Goal: Check status: Check status

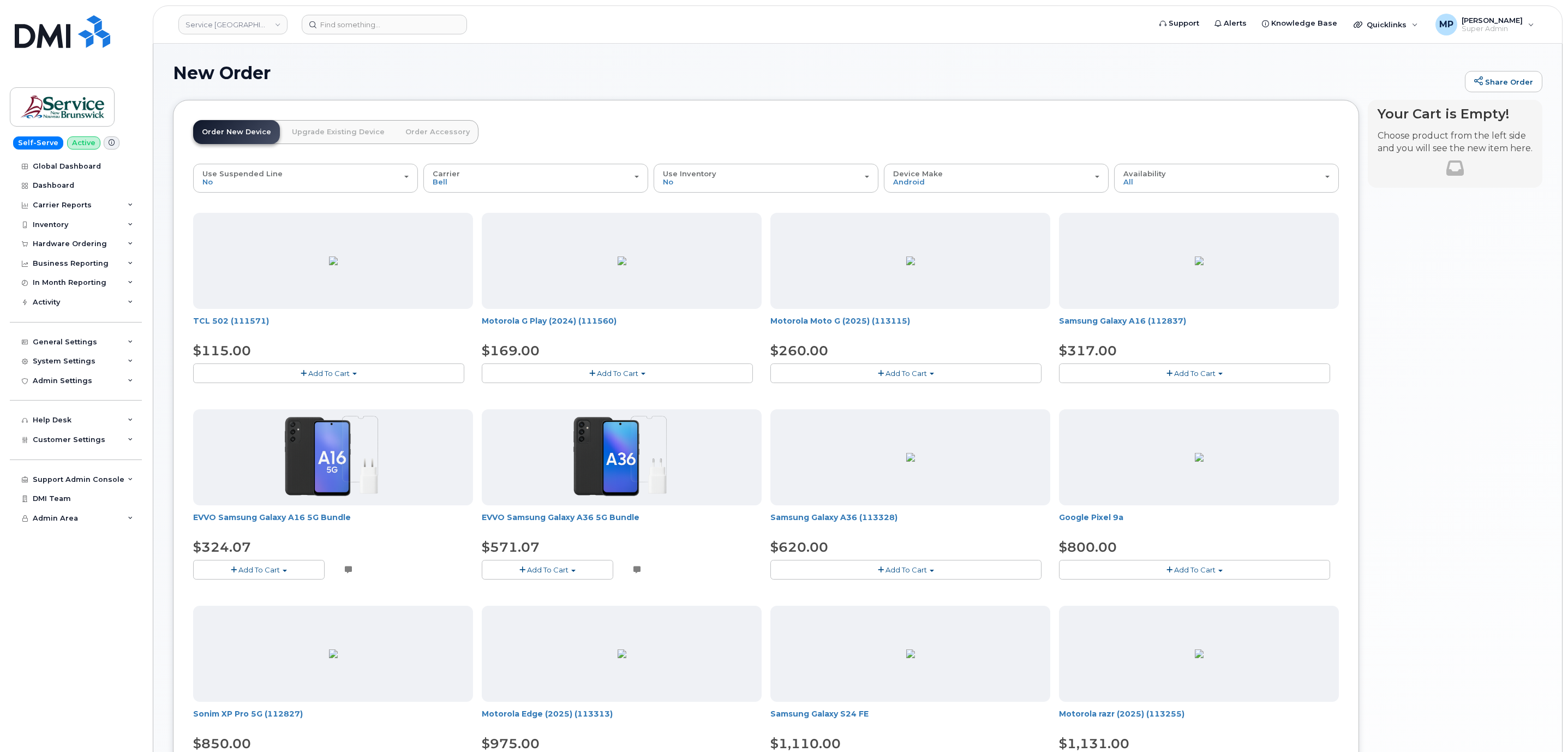
scroll to position [292, 0]
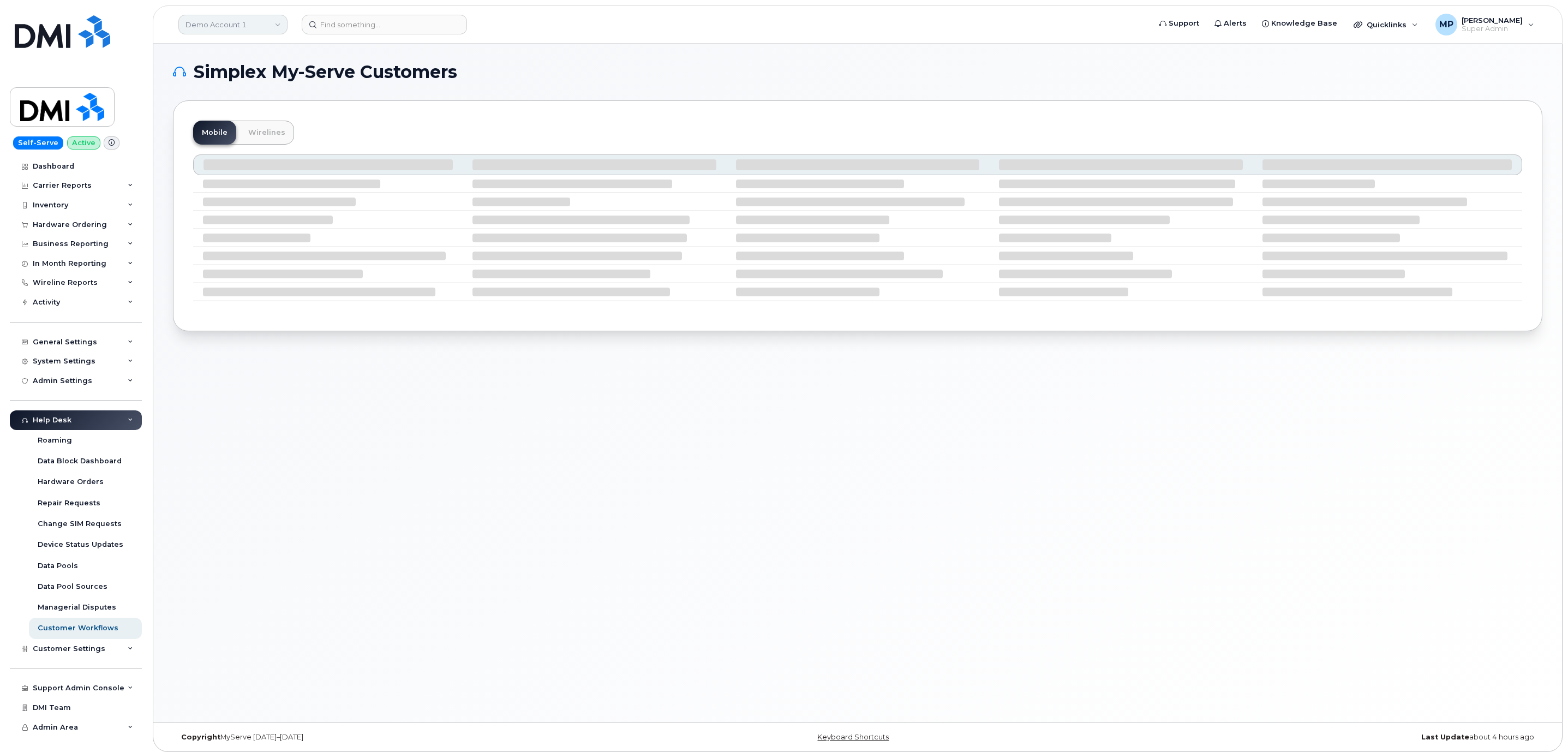
click at [231, 25] on link "Demo Account 1" at bounding box center [233, 24] width 109 height 19
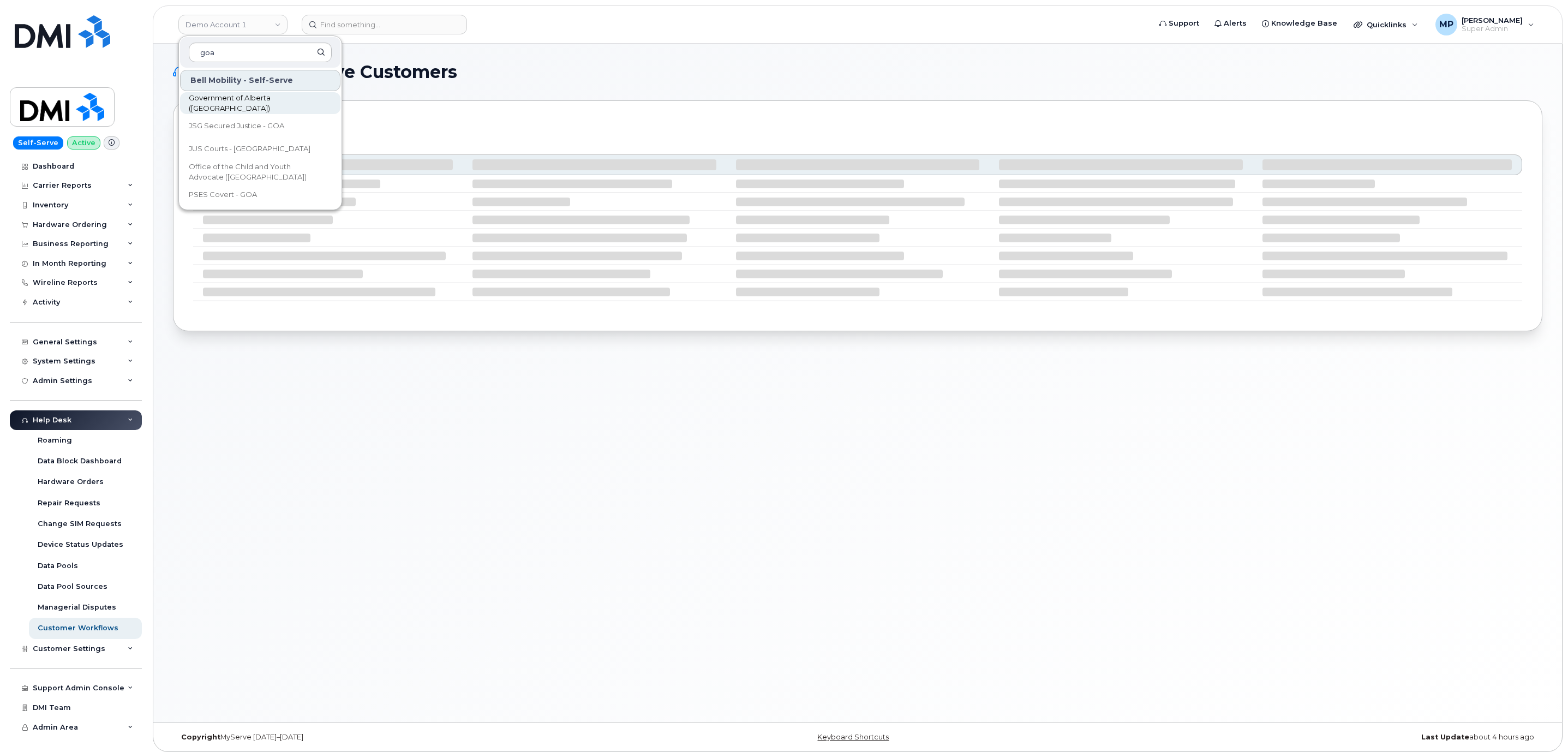
type input "goa"
click at [208, 97] on link "Government of Alberta (GOA)" at bounding box center [261, 103] width 161 height 22
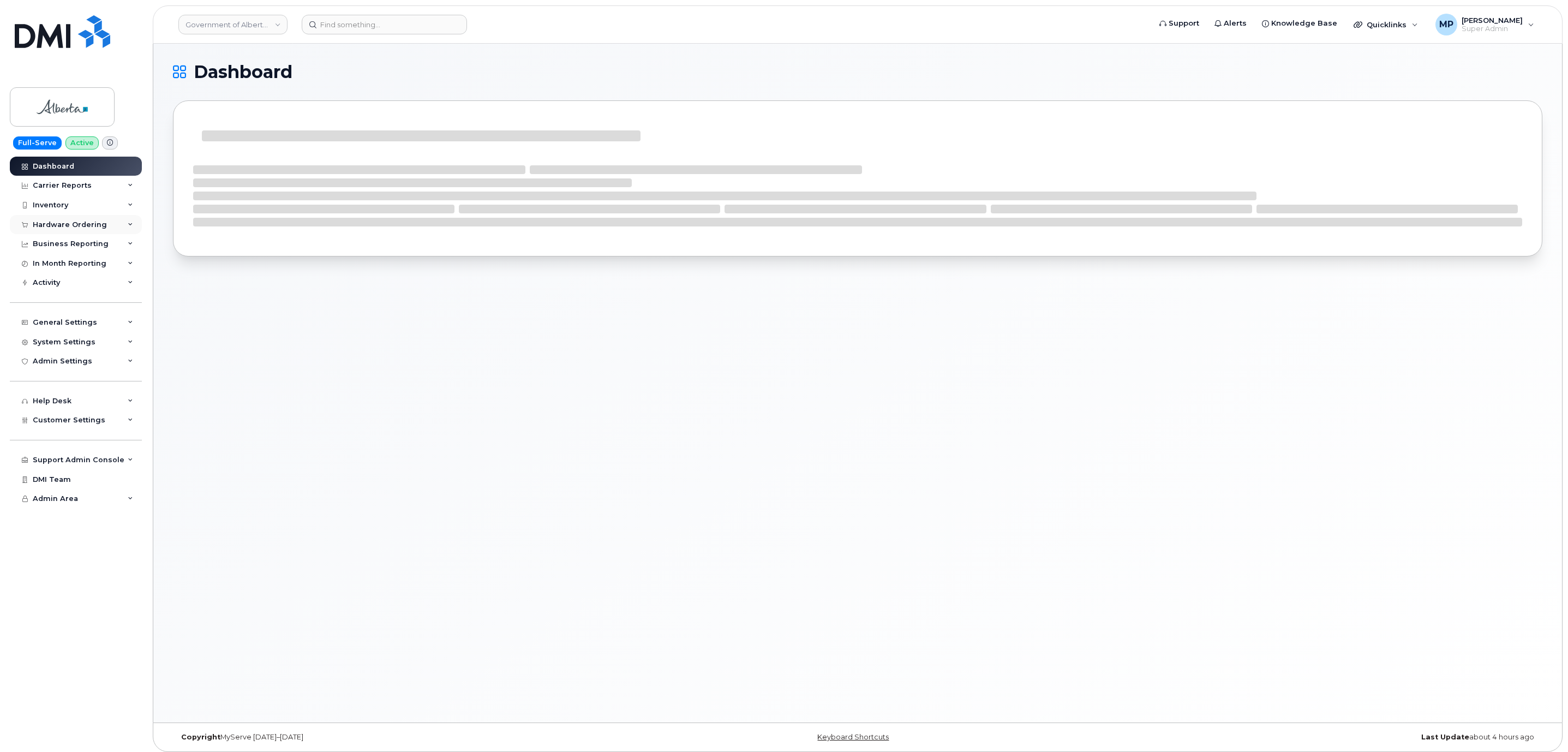
click at [56, 228] on div "Hardware Ordering" at bounding box center [70, 225] width 74 height 9
click at [55, 265] on div "Orders" at bounding box center [51, 265] width 27 height 10
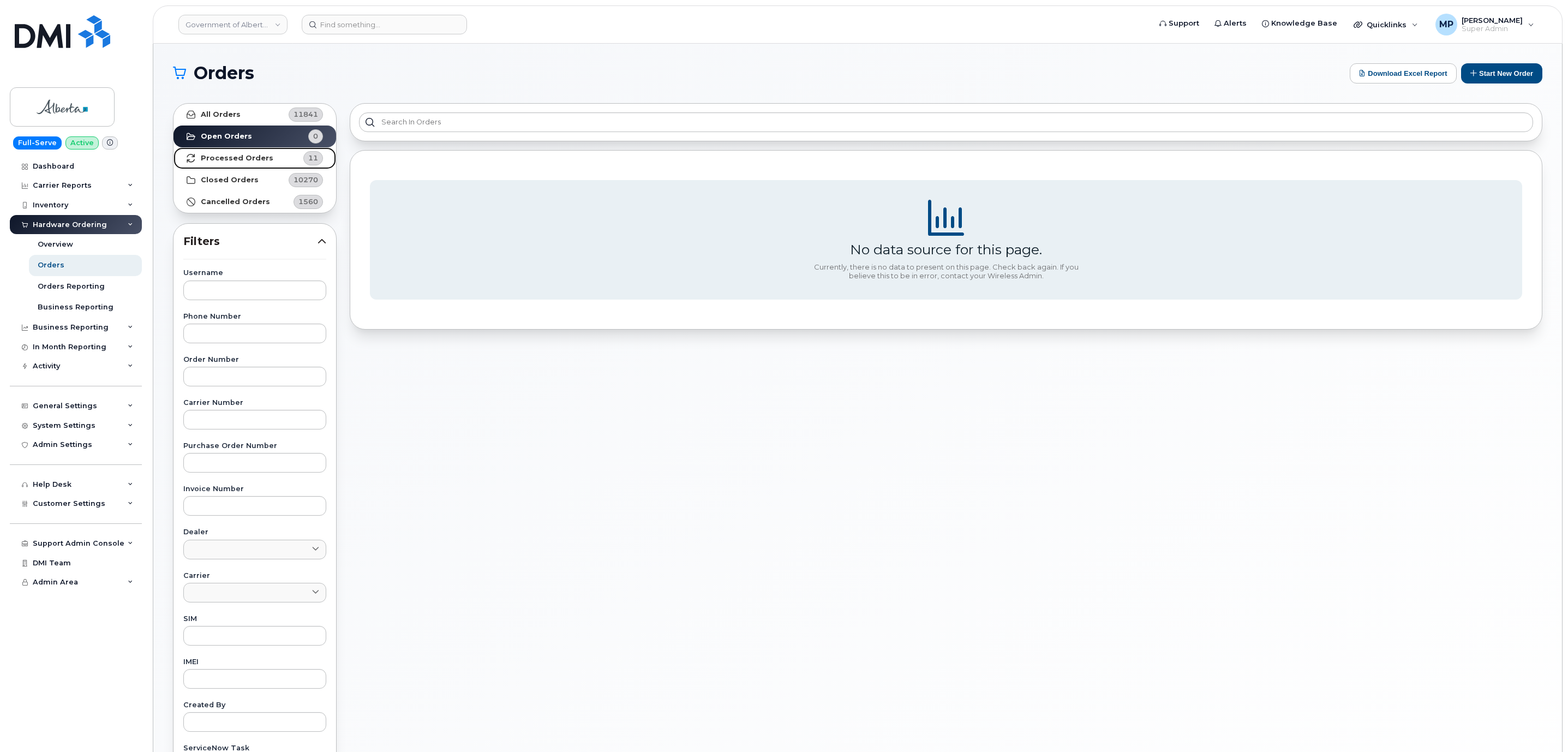
click at [233, 158] on strong "Processed Orders" at bounding box center [237, 158] width 72 height 9
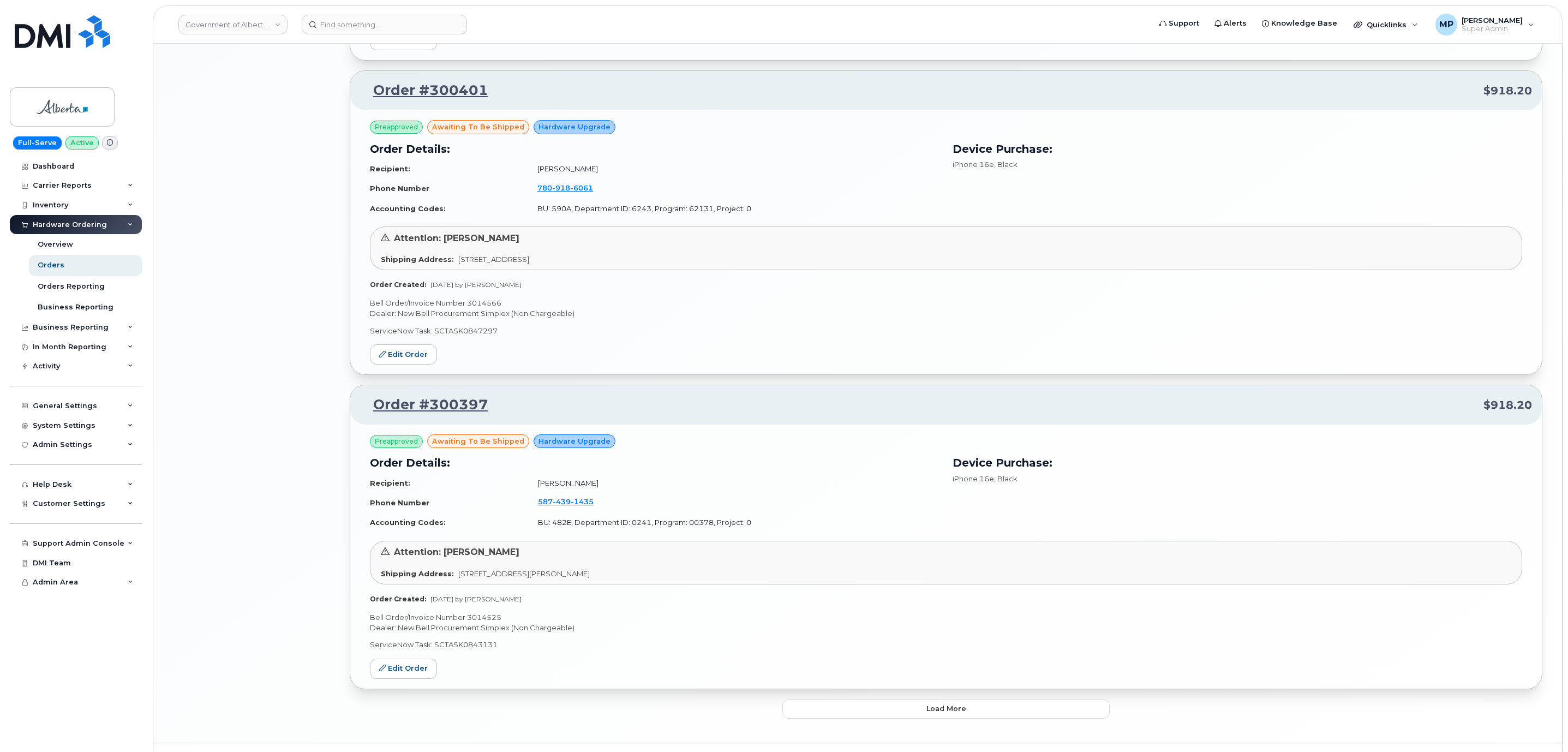
scroll to position [2001, 0]
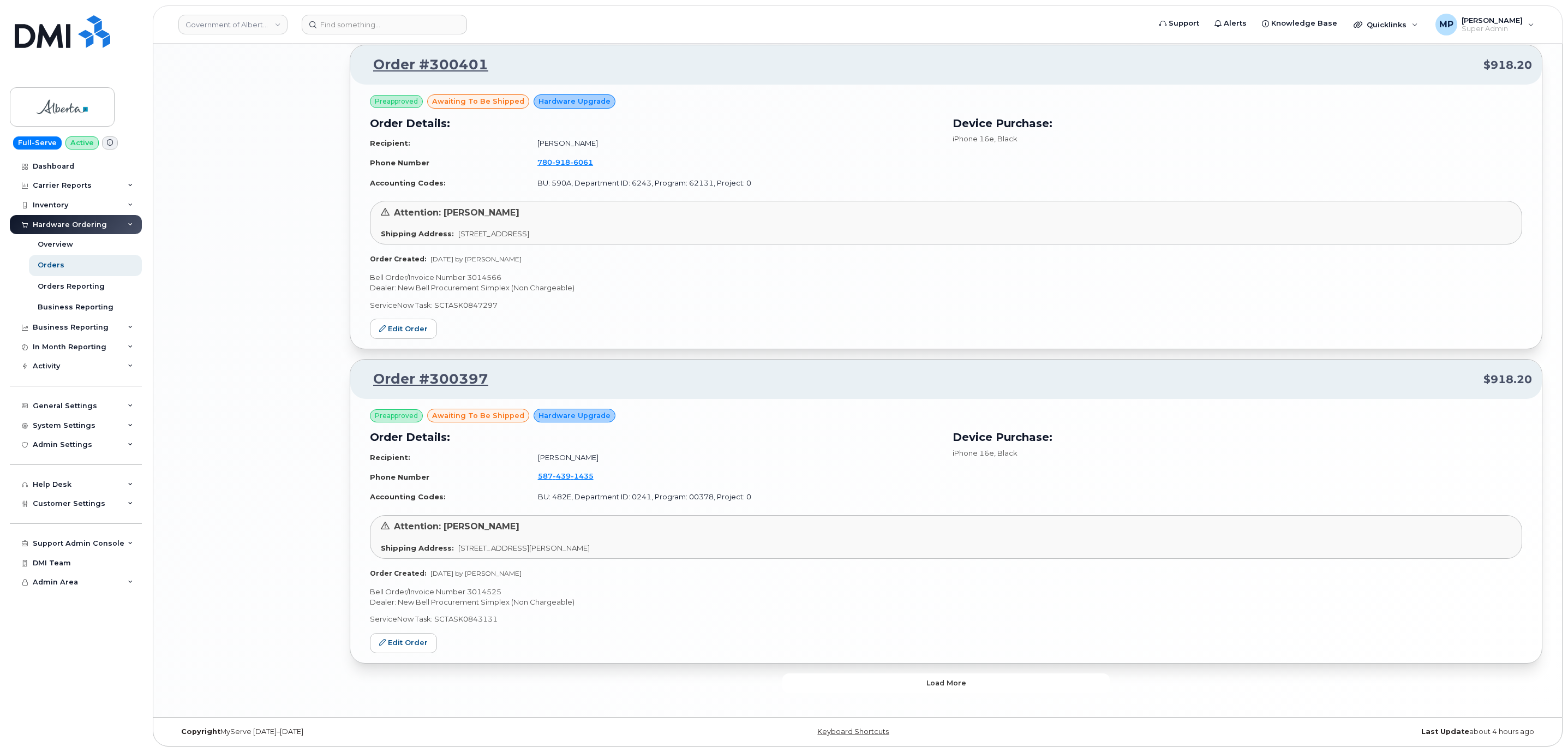
drag, startPoint x: 810, startPoint y: 692, endPoint x: 810, endPoint y: 686, distance: 6.0
click at [810, 691] on button "Load more" at bounding box center [946, 683] width 327 height 19
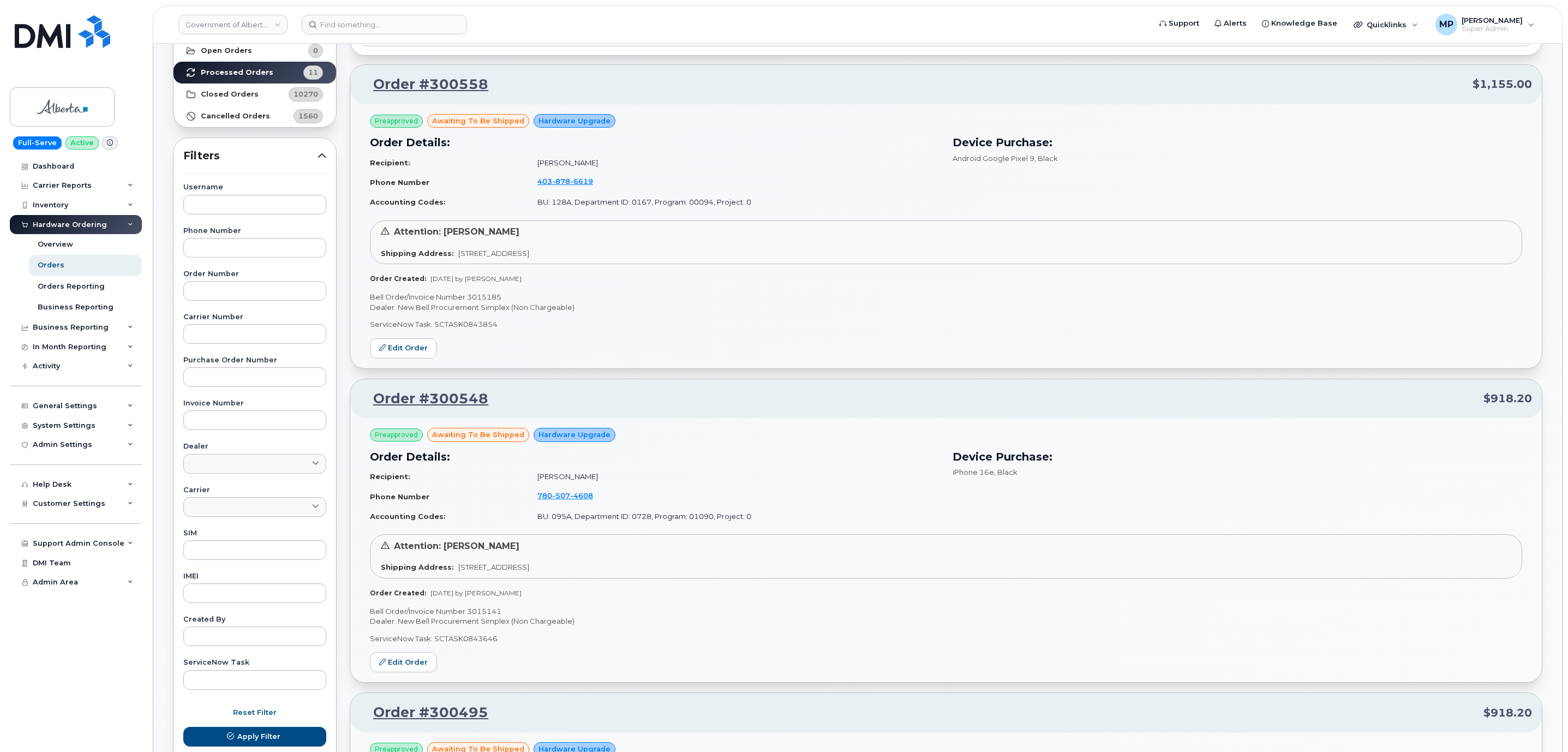
scroll to position [59, 0]
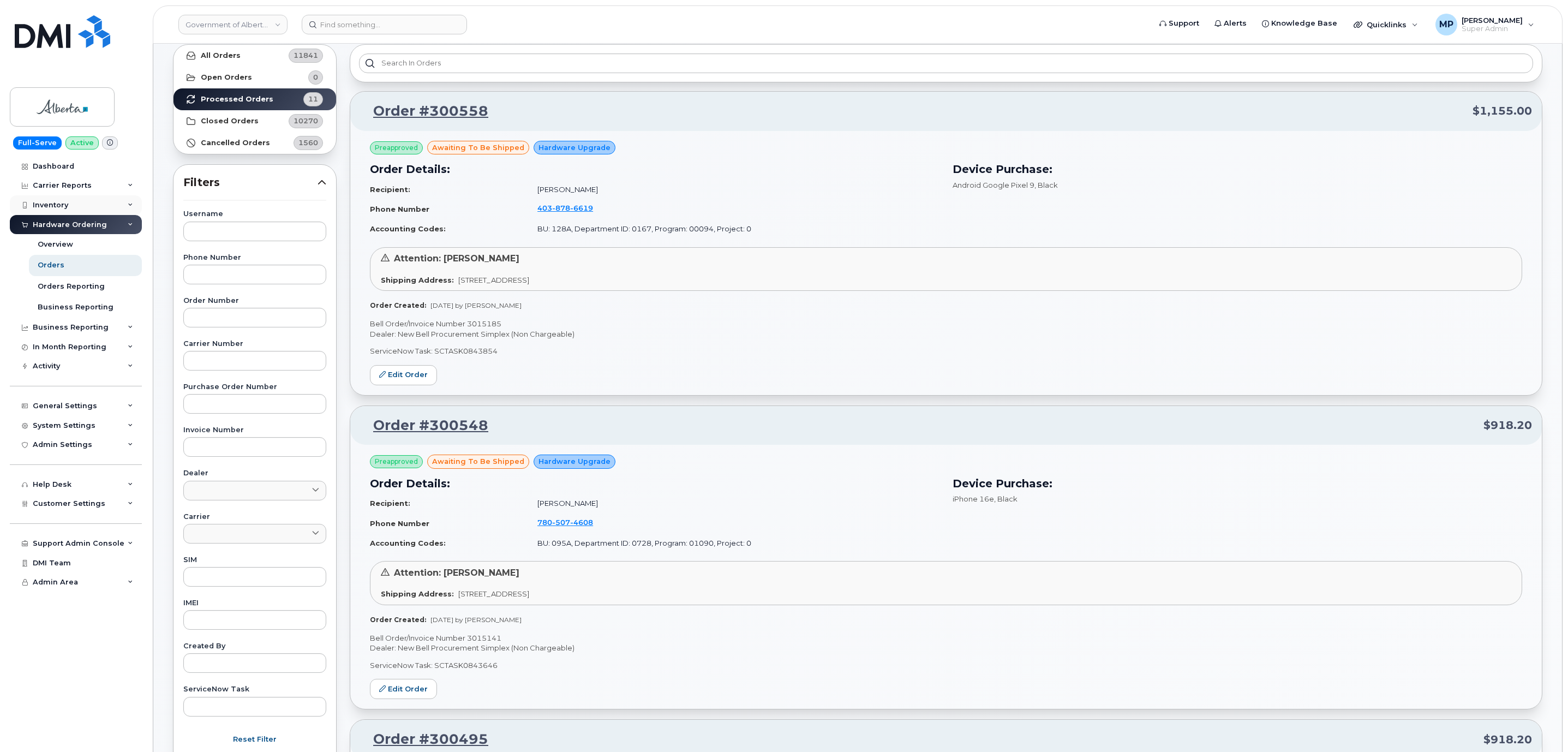
click at [51, 202] on div "Inventory" at bounding box center [51, 205] width 35 height 9
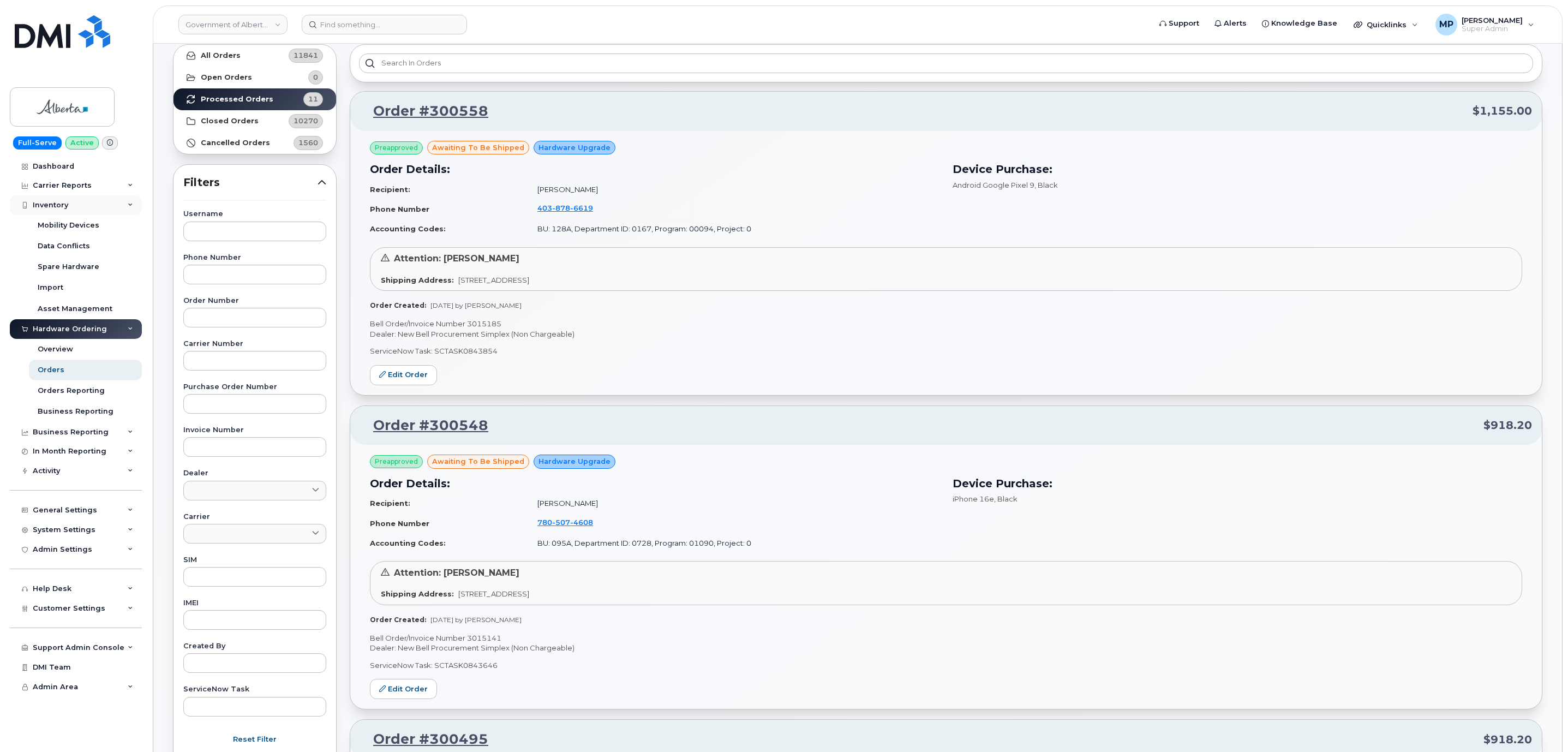
click at [51, 202] on div "Inventory" at bounding box center [51, 205] width 35 height 9
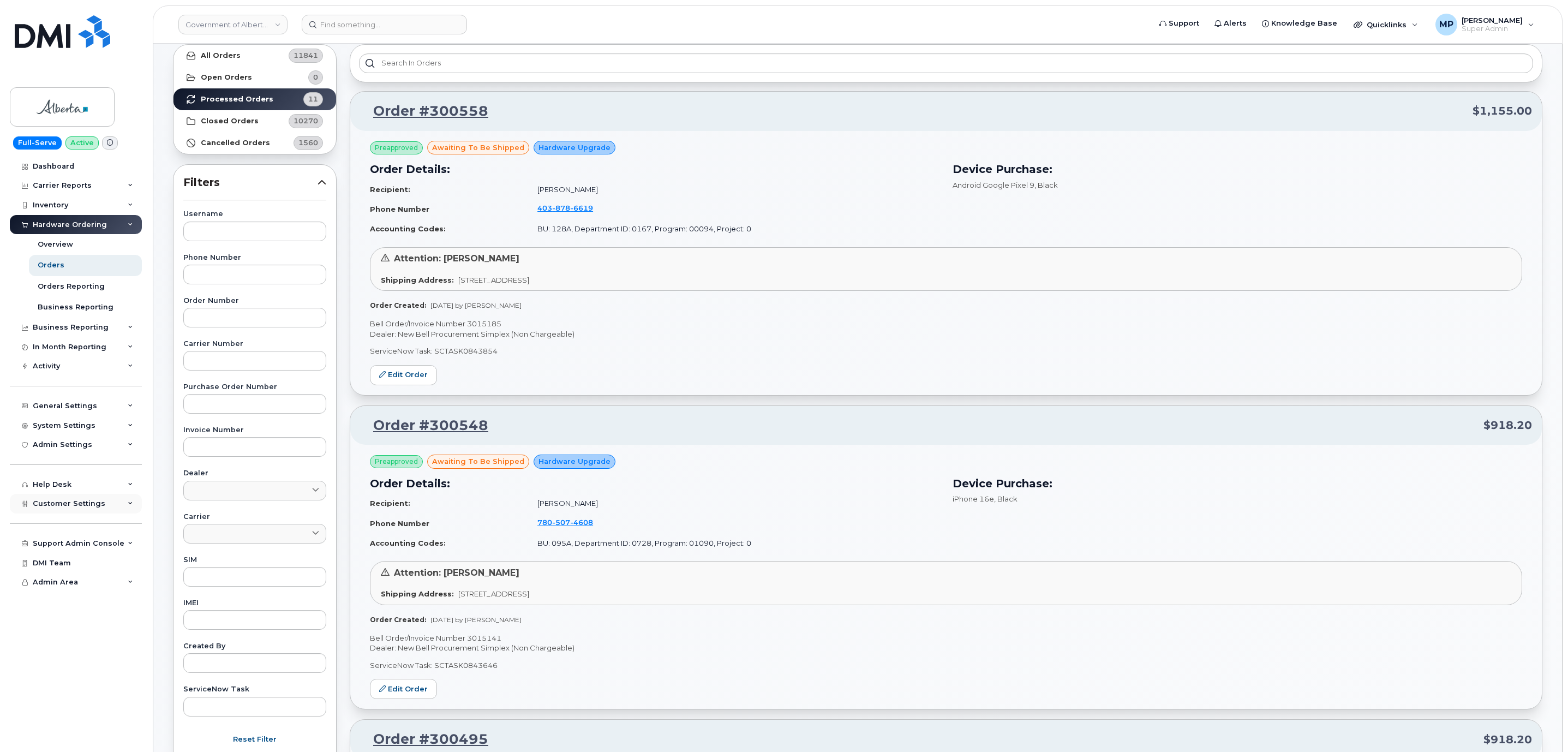
click at [54, 505] on span "Customer Settings" at bounding box center [69, 503] width 72 height 8
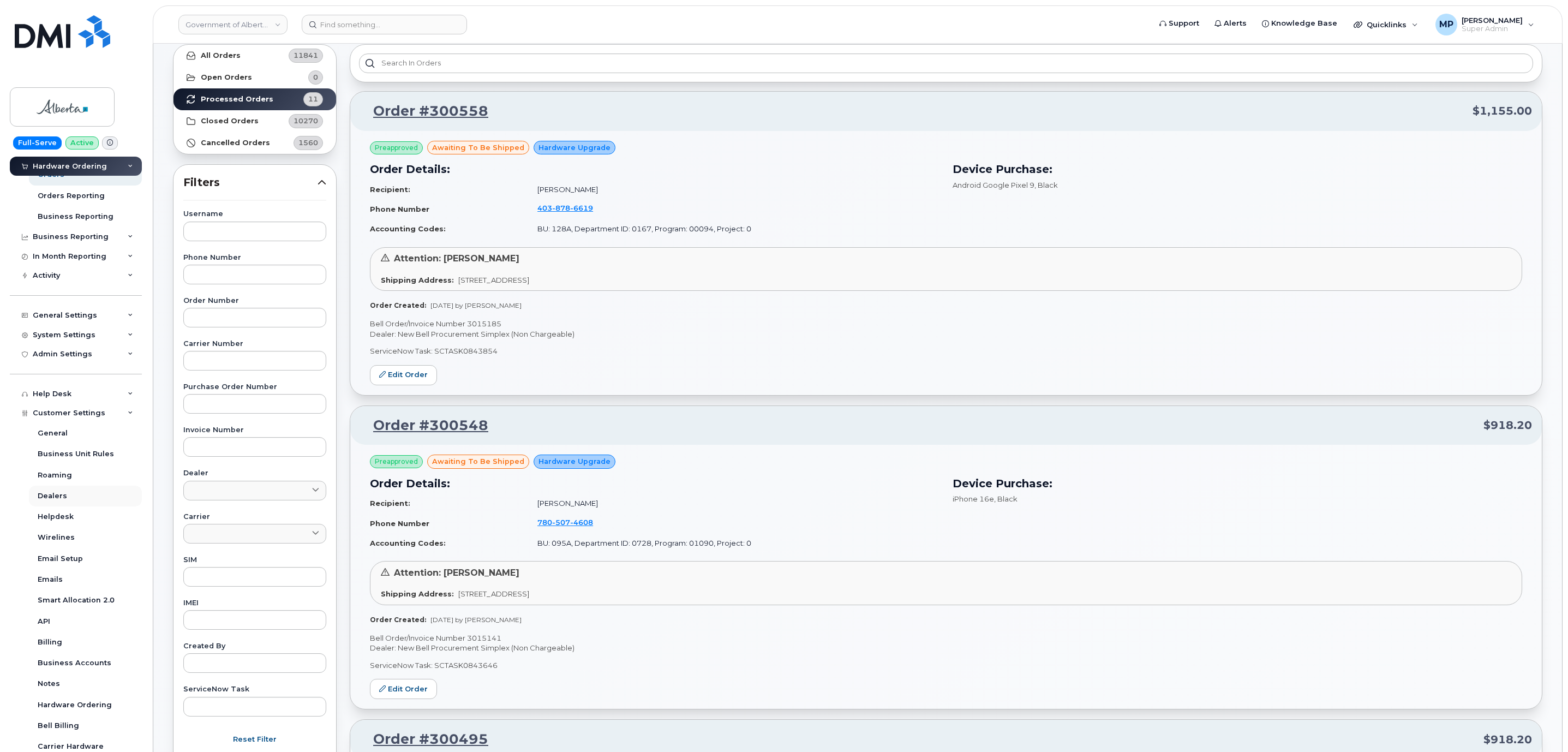
scroll to position [174, 0]
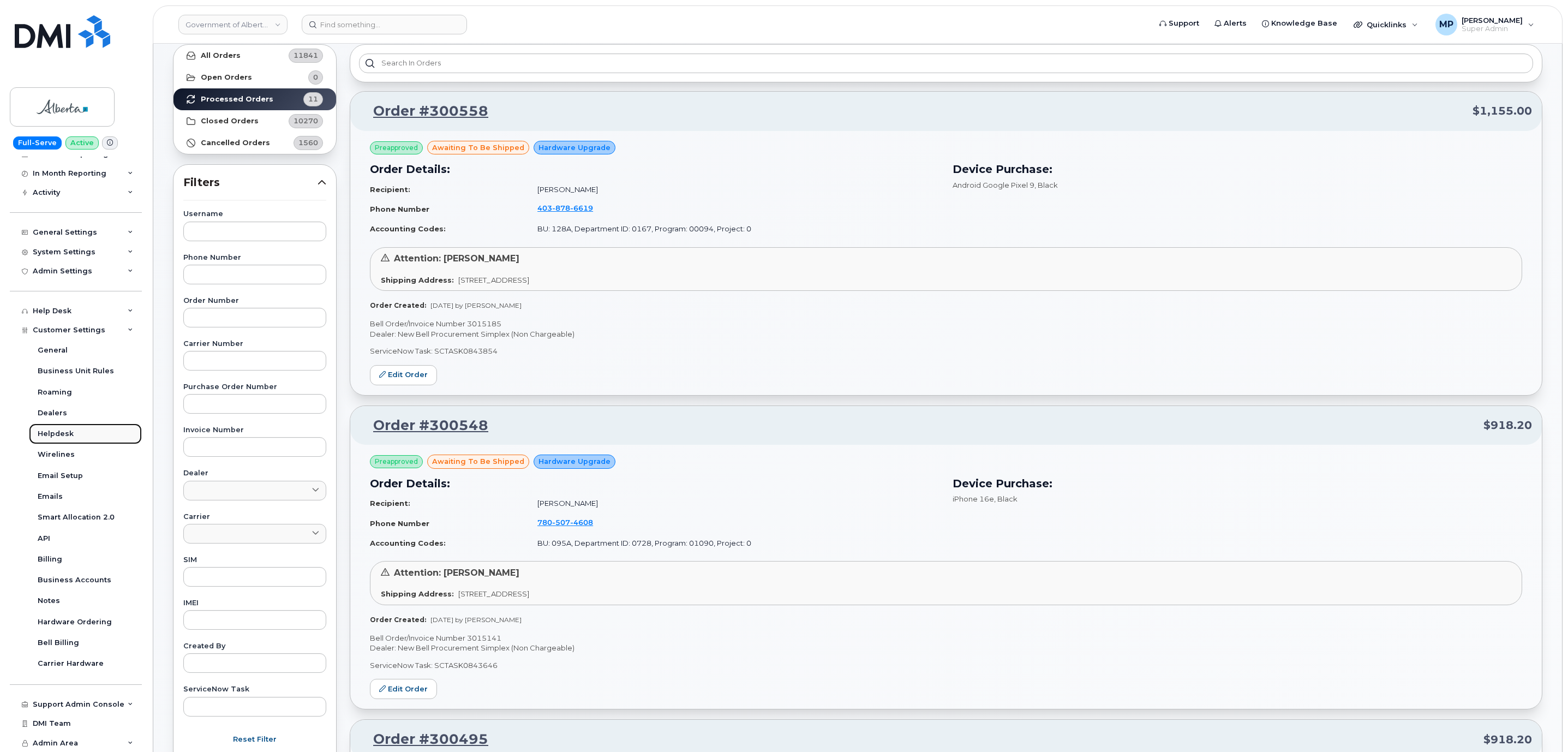
click at [58, 428] on link "Helpdesk" at bounding box center [86, 434] width 113 height 21
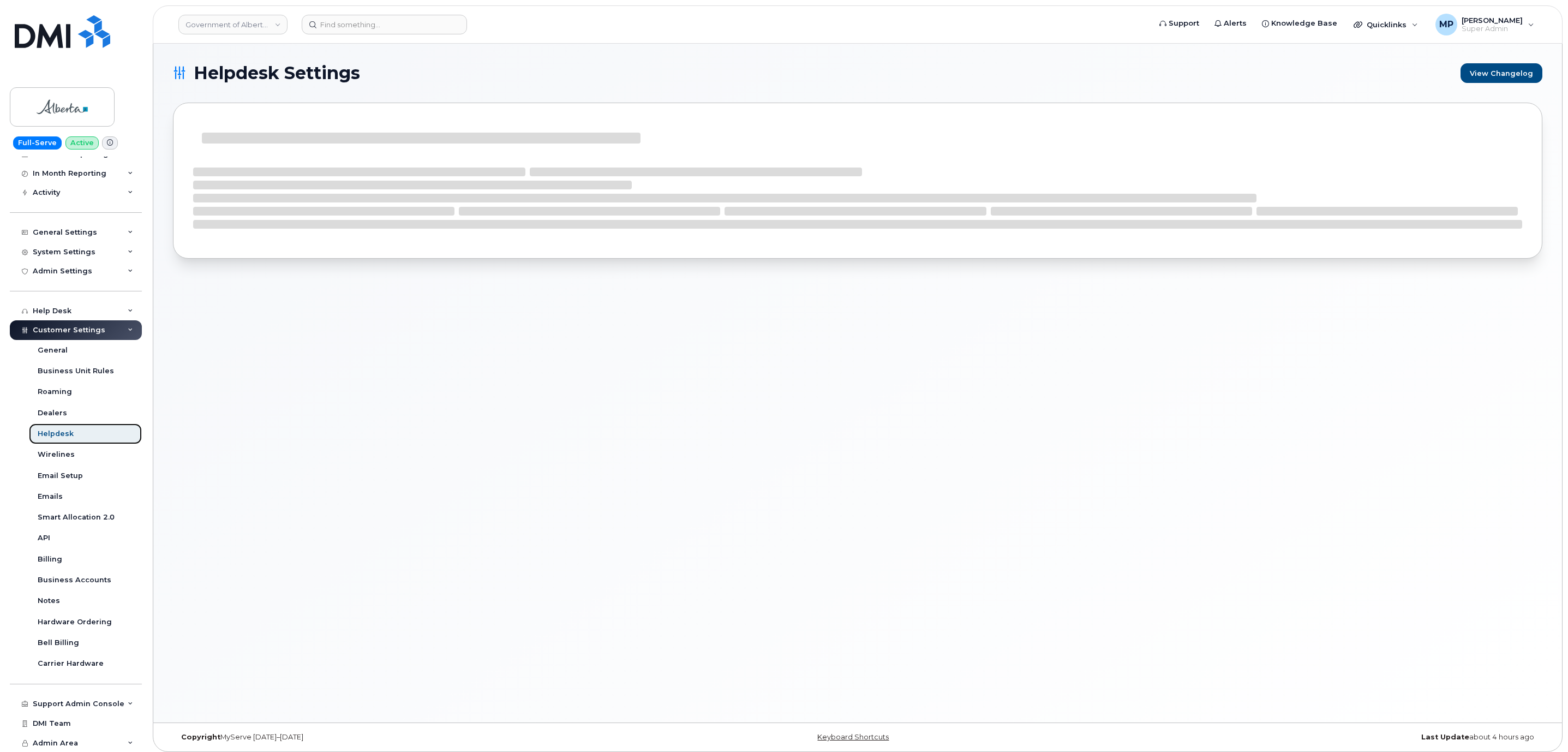
scroll to position [90, 0]
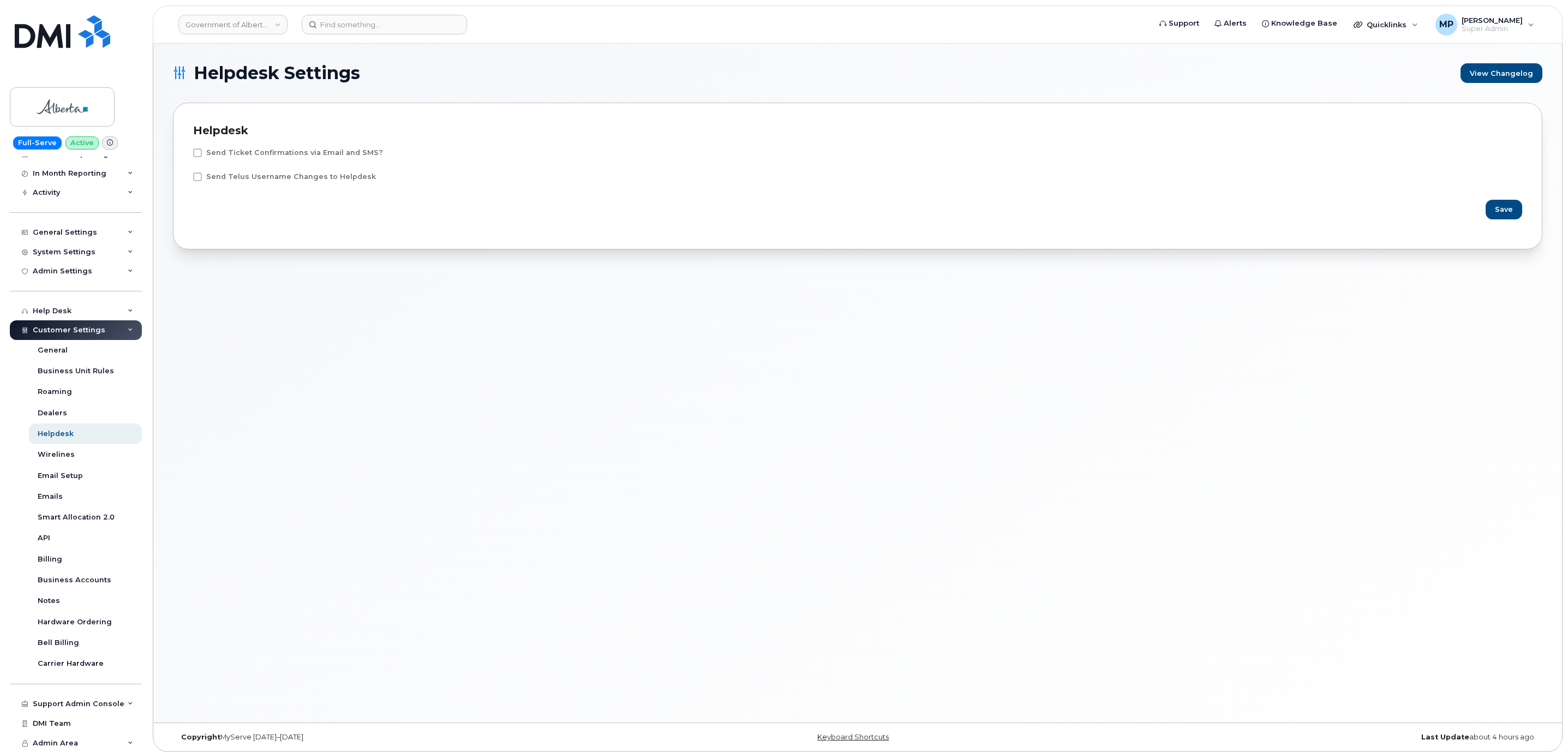
click at [61, 326] on span "Customer Settings" at bounding box center [69, 329] width 72 height 8
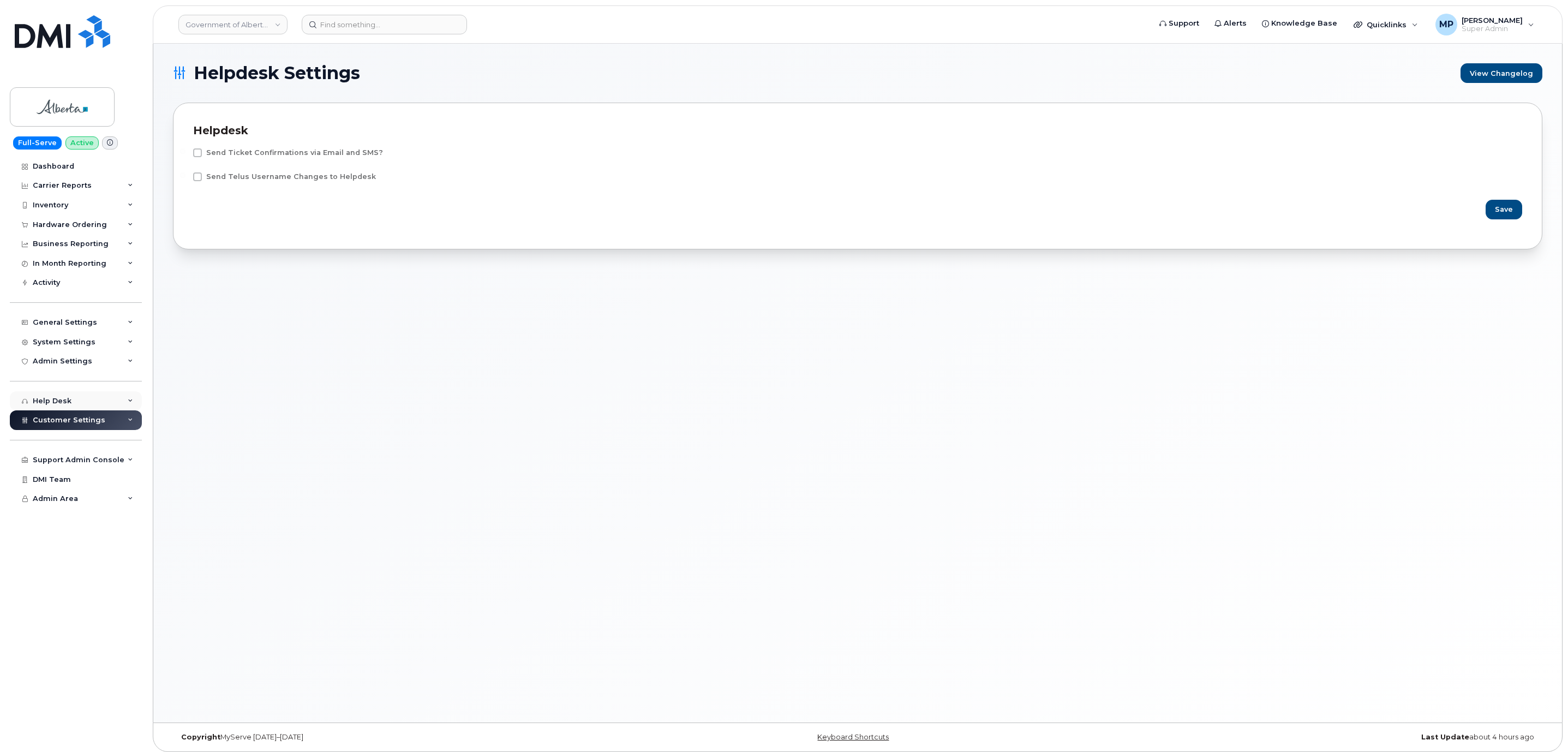
click at [54, 392] on div "Help Desk" at bounding box center [75, 401] width 132 height 19
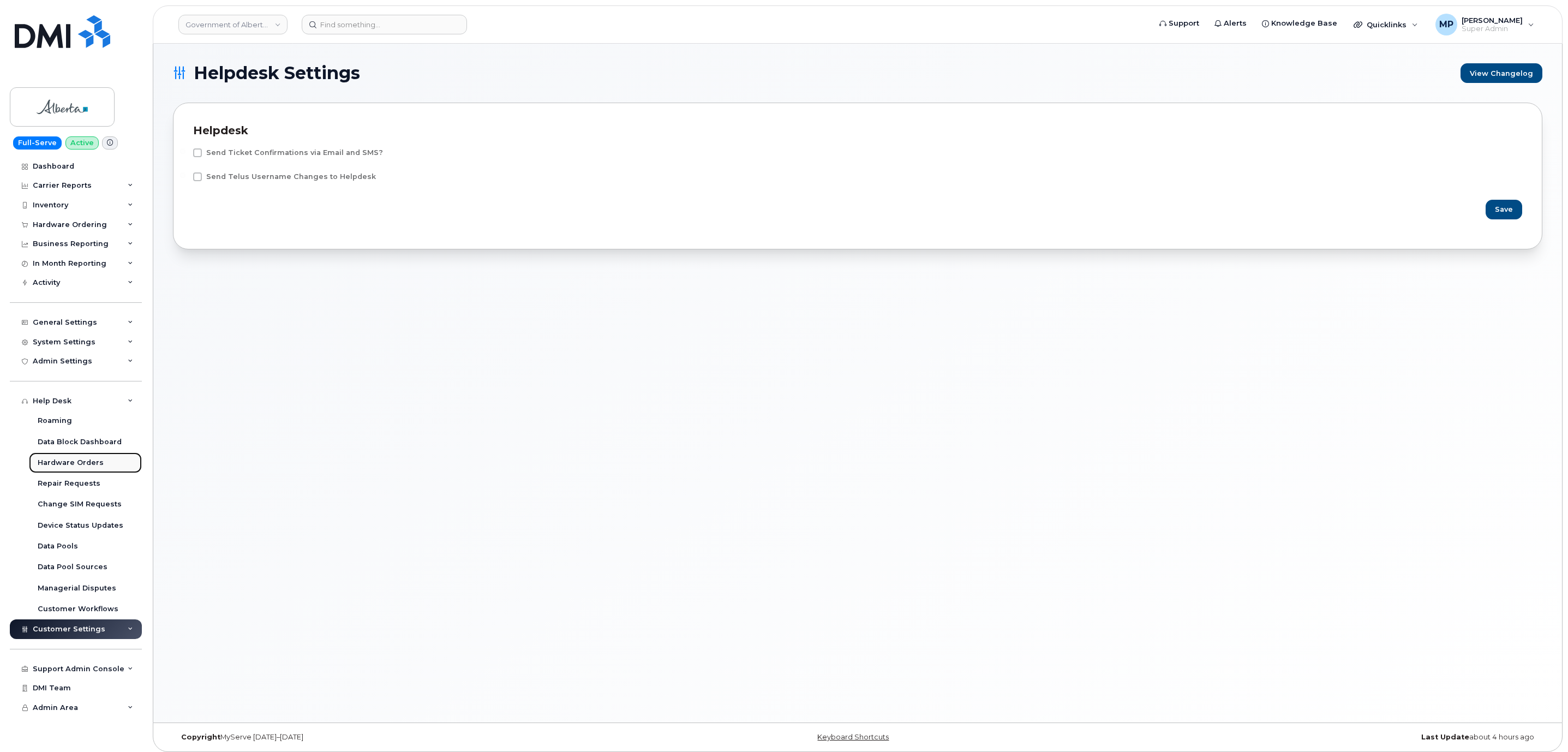
click at [66, 459] on div "Hardware Orders" at bounding box center [71, 463] width 66 height 10
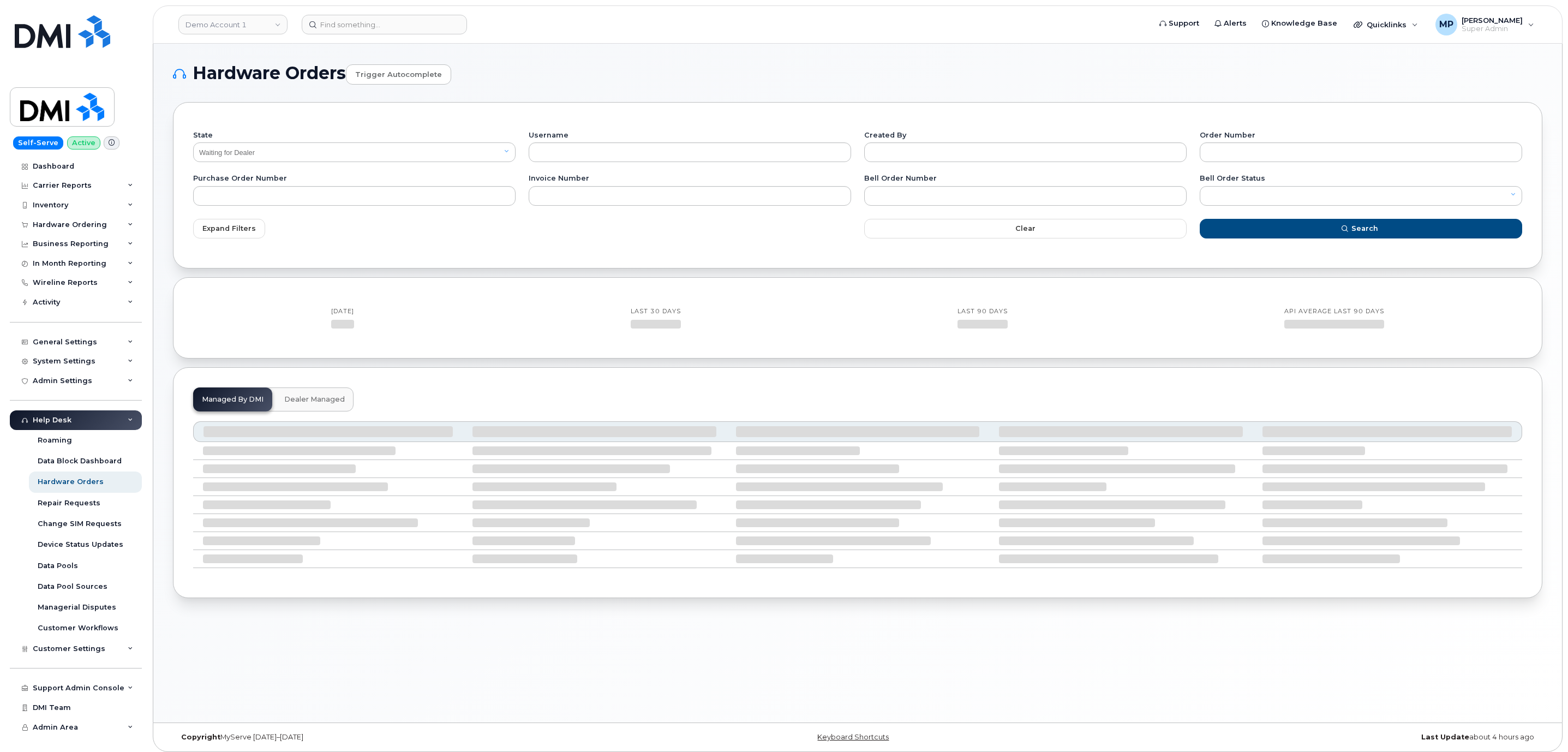
select select "Waiting for Dealer"
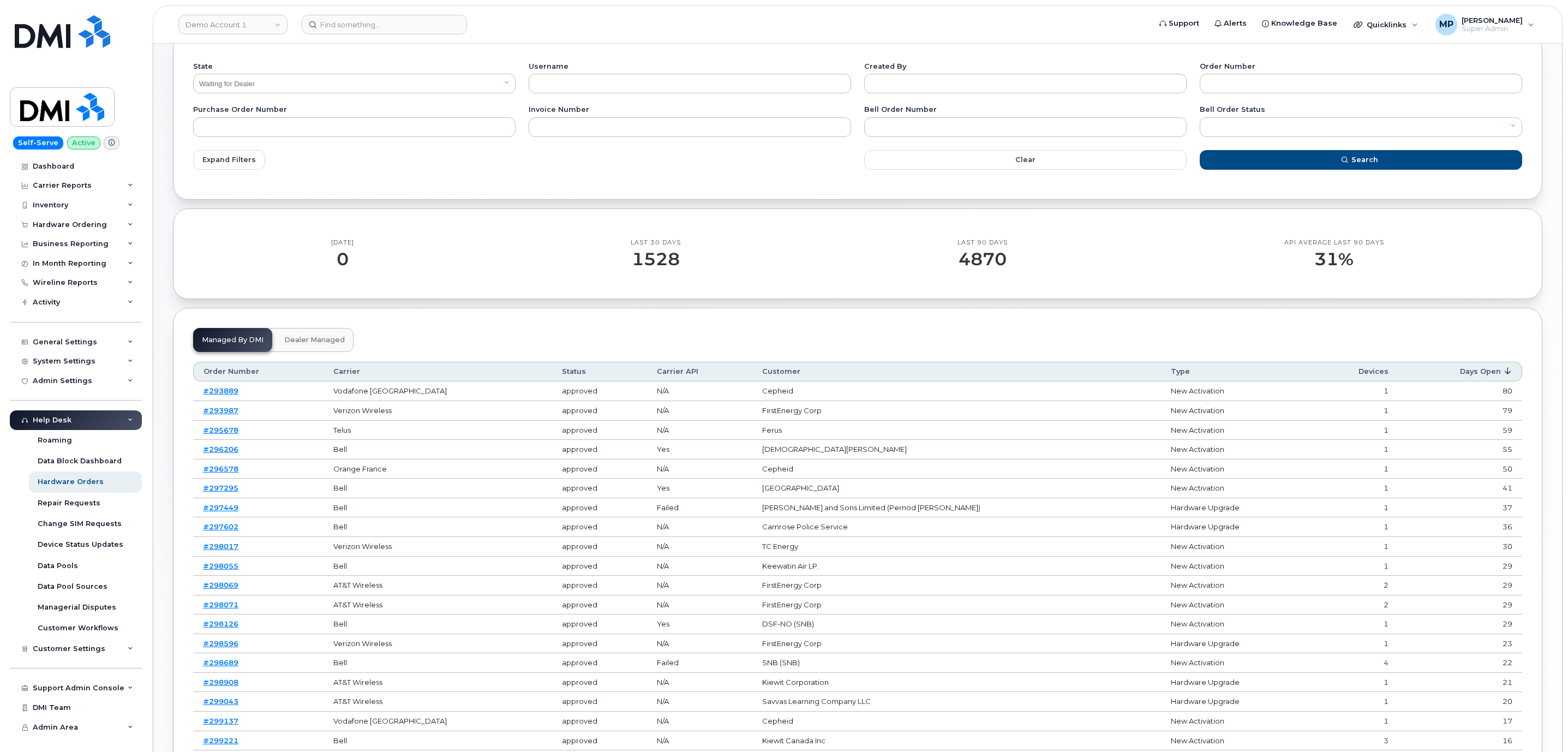
scroll to position [60, 0]
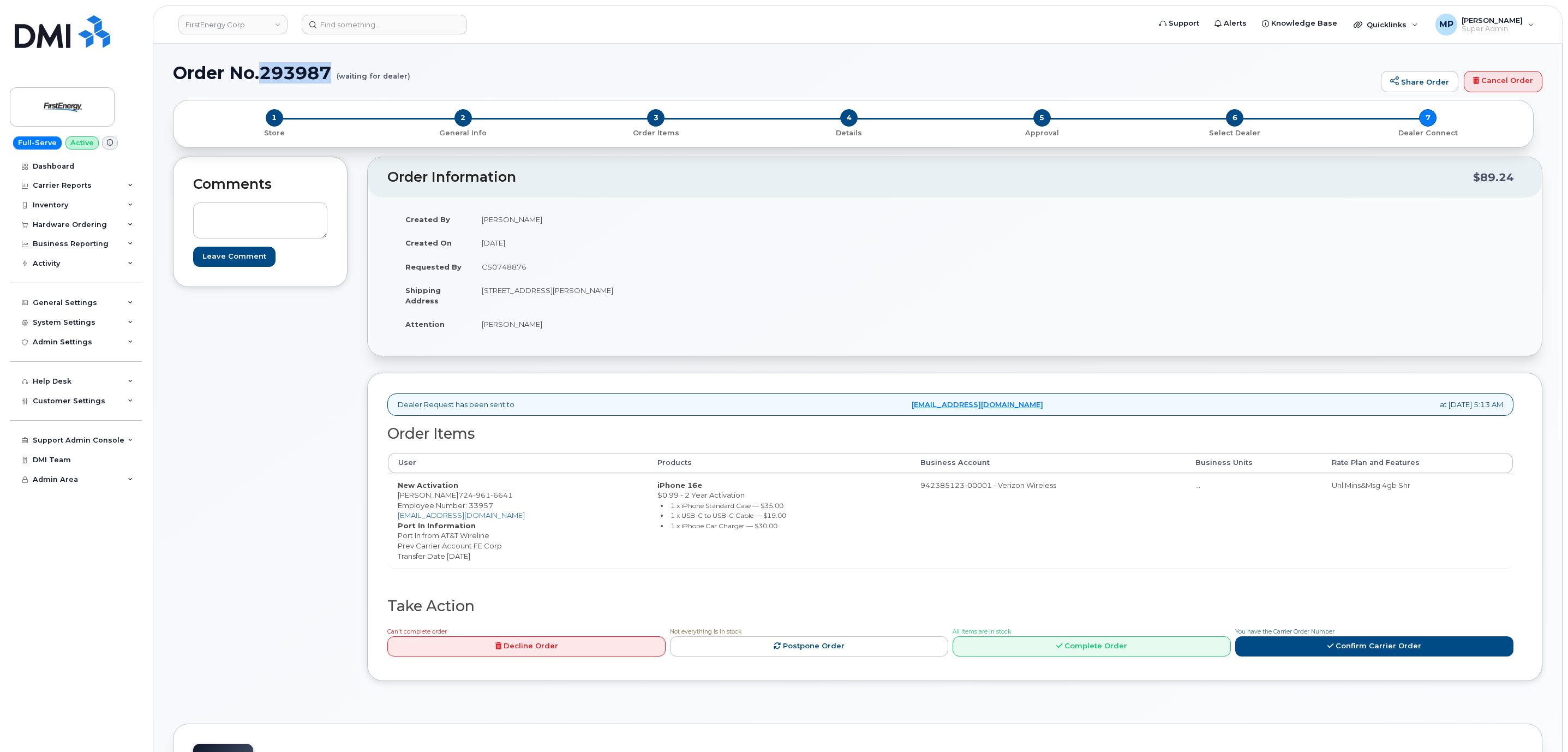
drag, startPoint x: 329, startPoint y: 66, endPoint x: 264, endPoint y: 77, distance: 65.9
click at [264, 77] on h1 "Order No.293987 (waiting for dealer)" at bounding box center [774, 72] width 1202 height 19
copy h1 "293987"
